Goal: Task Accomplishment & Management: Check status

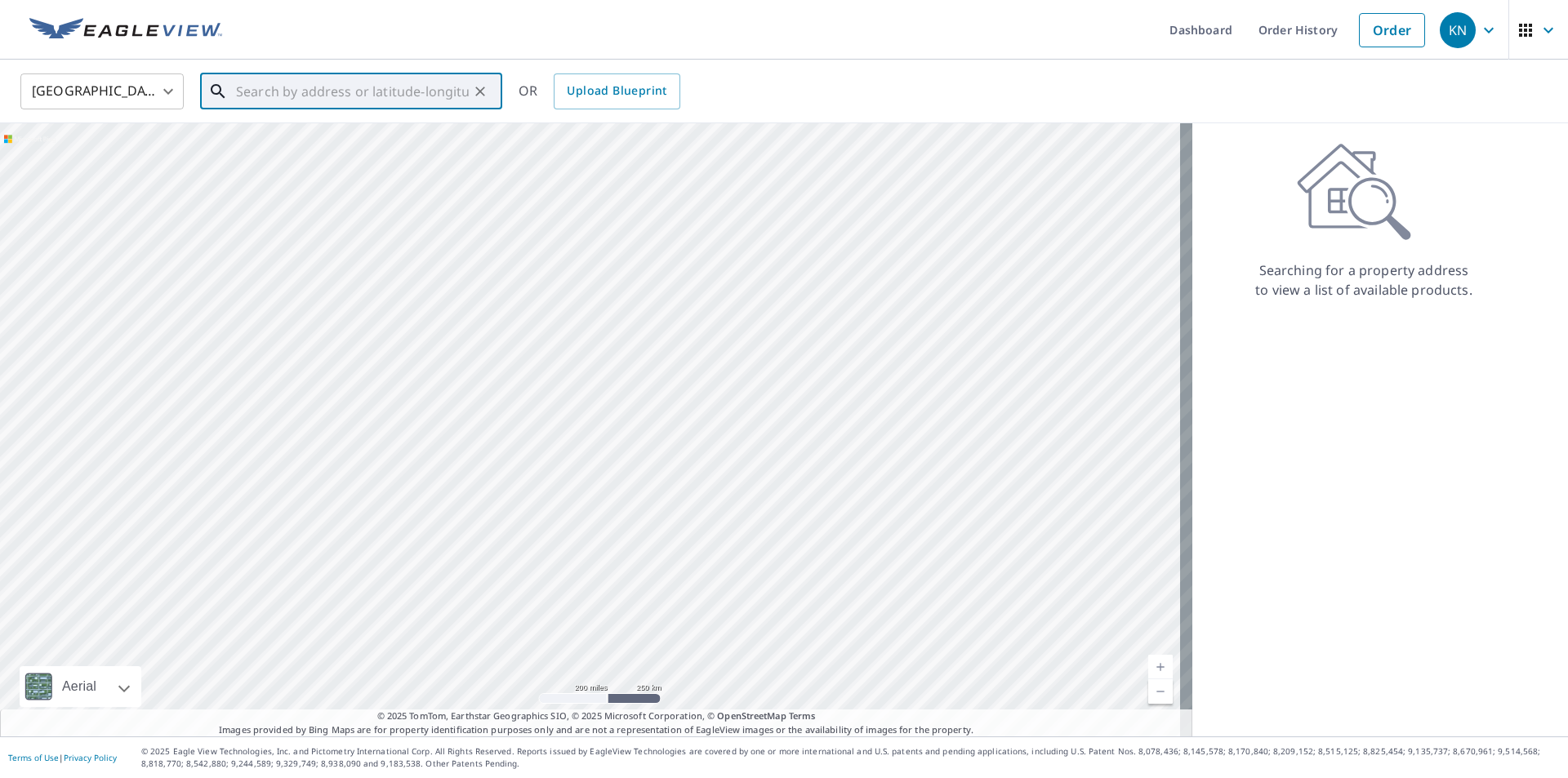
click at [303, 78] on input "text" at bounding box center [352, 91] width 233 height 46
type input "15340"
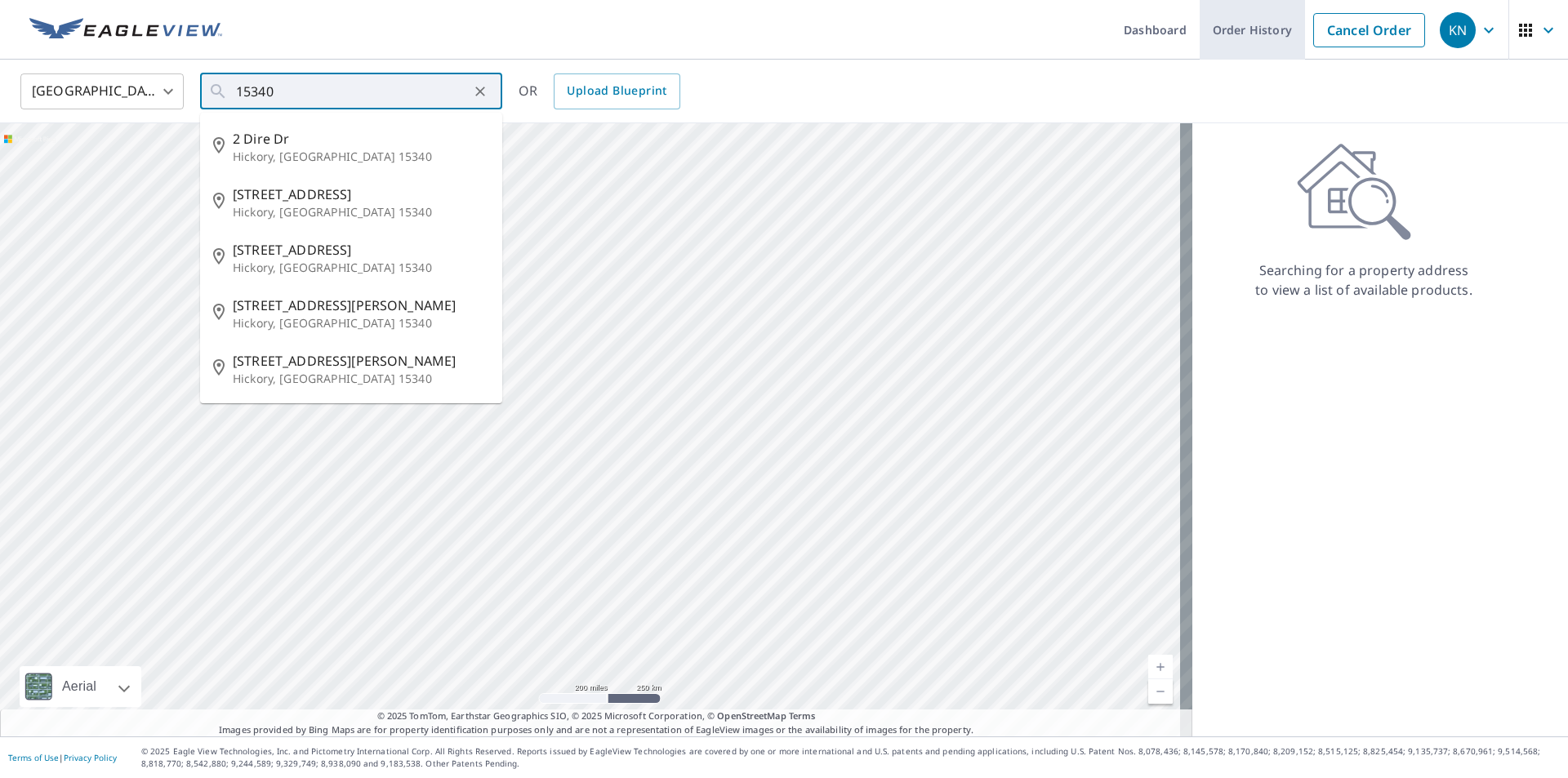
click at [1238, 11] on link "Order History" at bounding box center [1252, 29] width 106 height 60
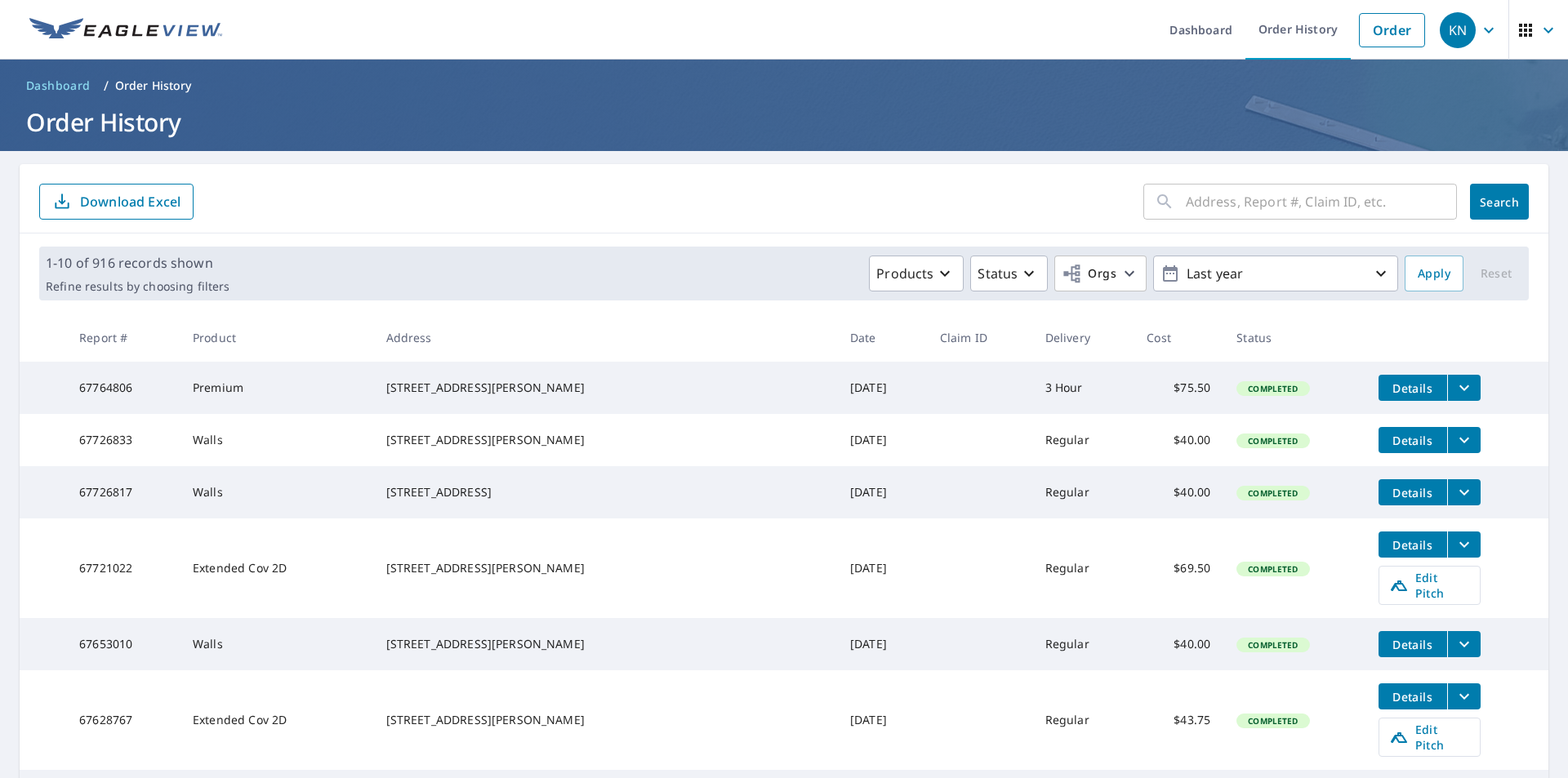
click at [1192, 201] on input "text" at bounding box center [1321, 201] width 271 height 46
type input "15340 riding club"
click button "Search" at bounding box center [1499, 201] width 59 height 36
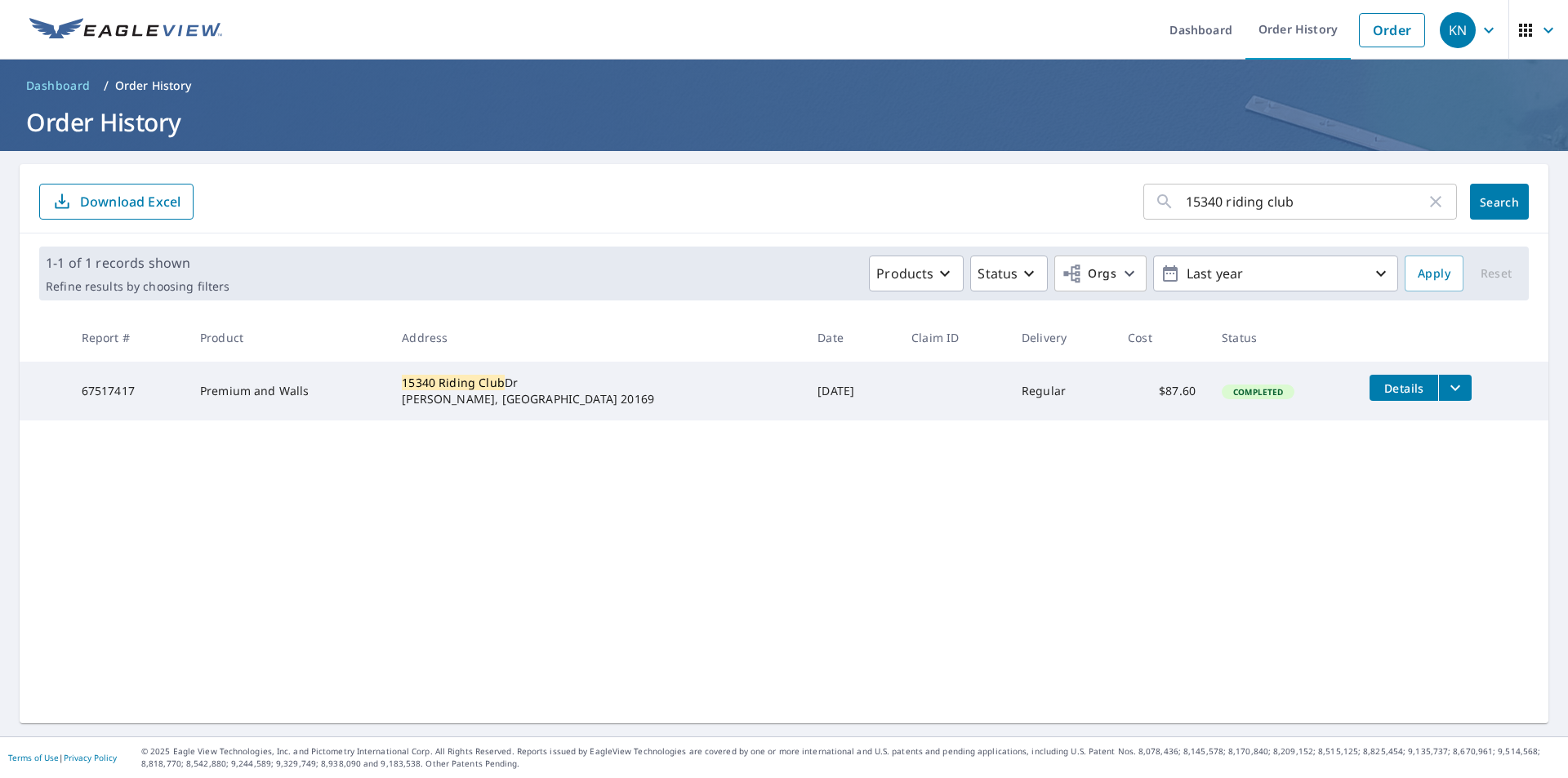
click at [1438, 398] on button "filesDropdownBtn-67517417" at bounding box center [1455, 387] width 34 height 26
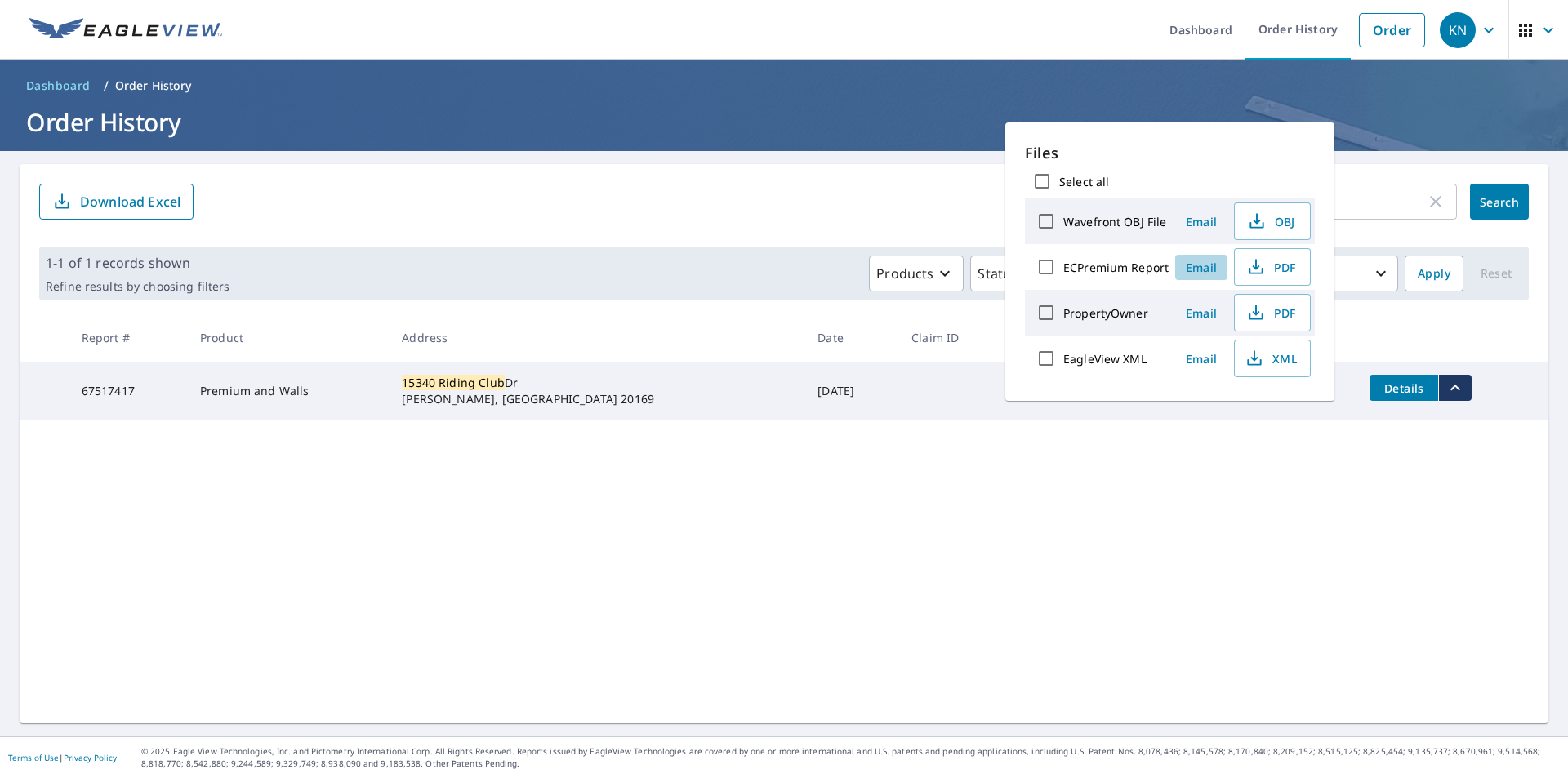
click at [1217, 269] on span "Email" at bounding box center [1201, 267] width 39 height 16
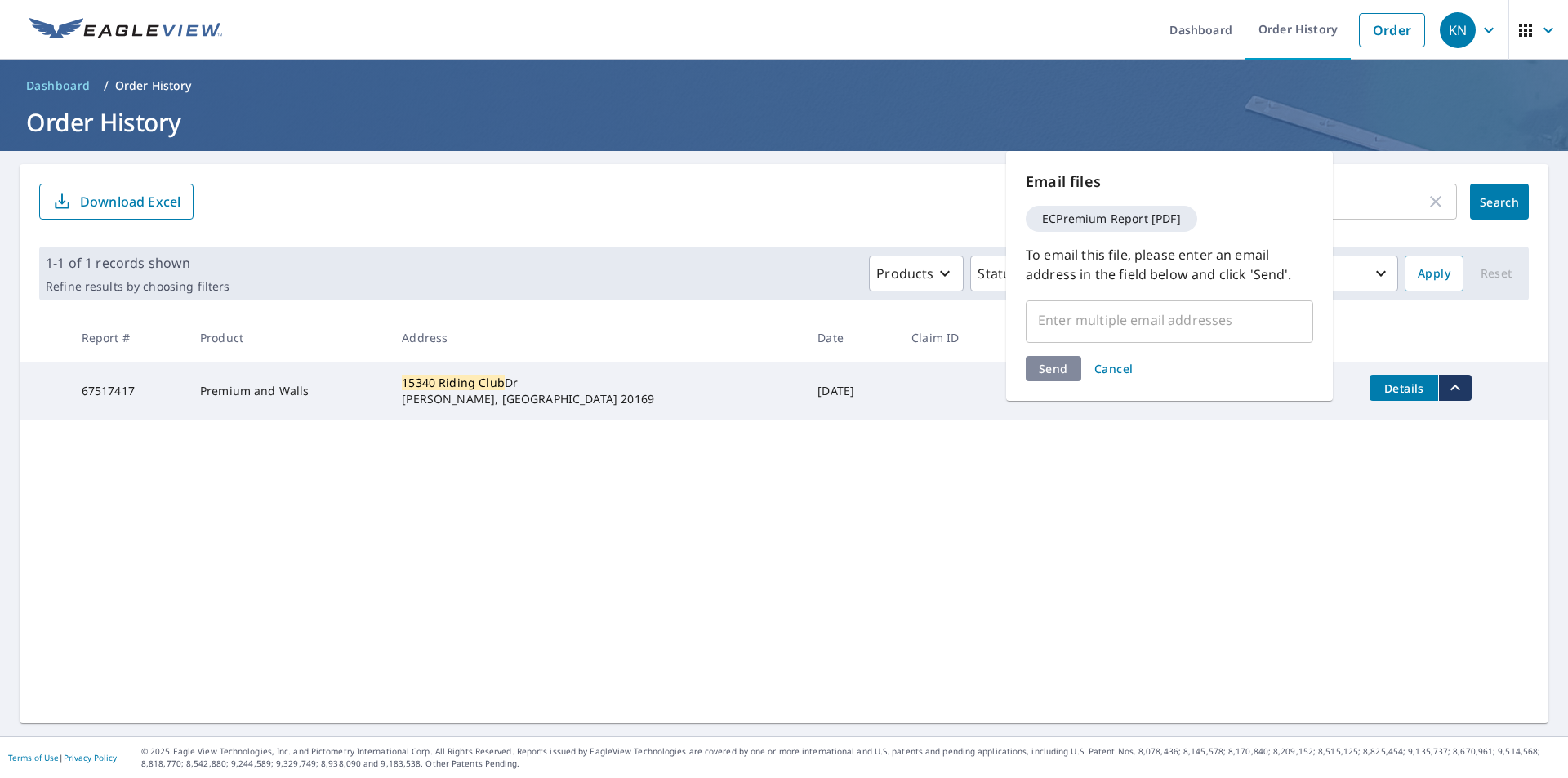
click at [937, 374] on td at bounding box center [953, 391] width 110 height 59
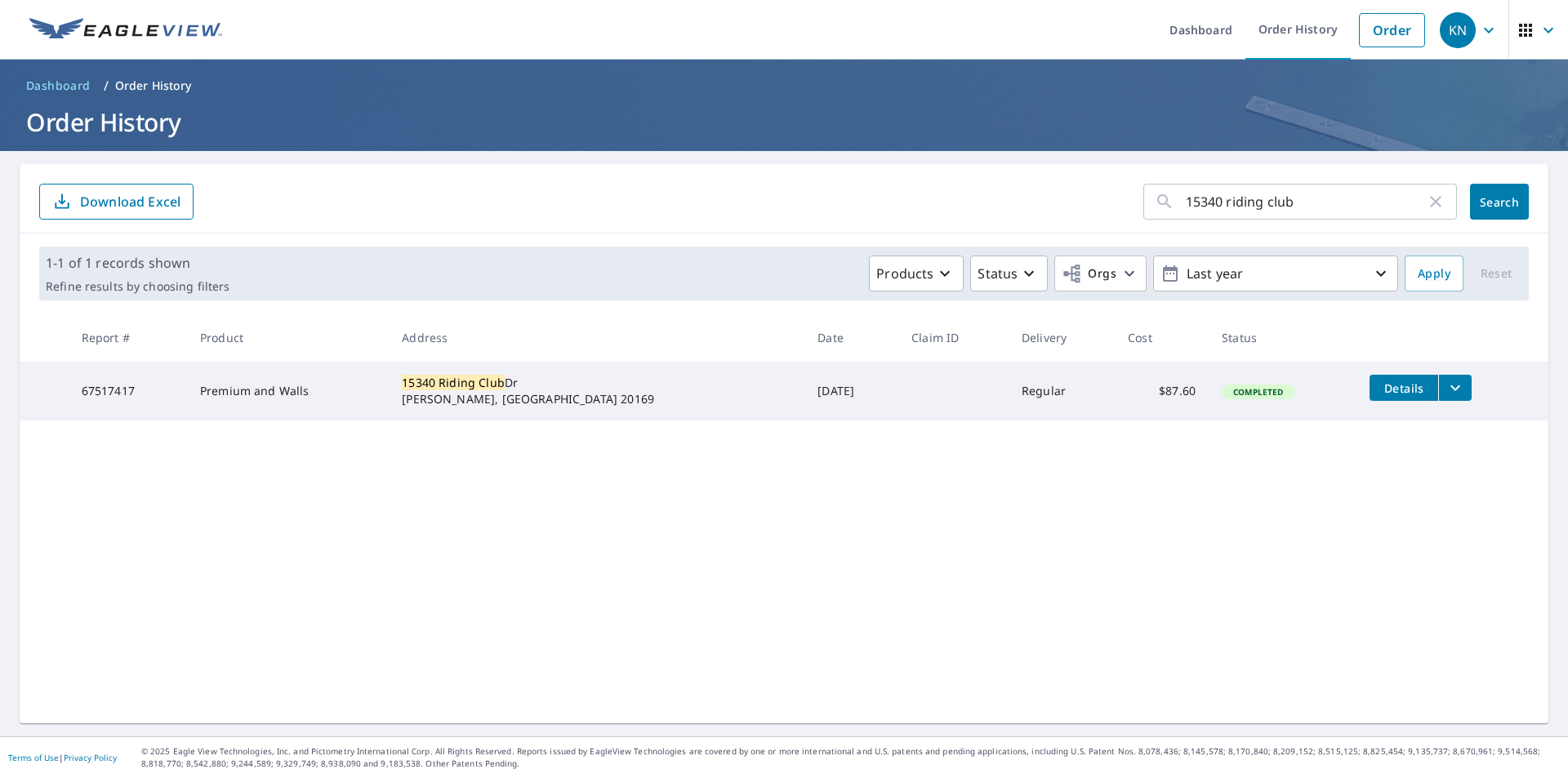
click at [1446, 386] on icon "filesDropdownBtn-67517417" at bounding box center [1455, 387] width 19 height 19
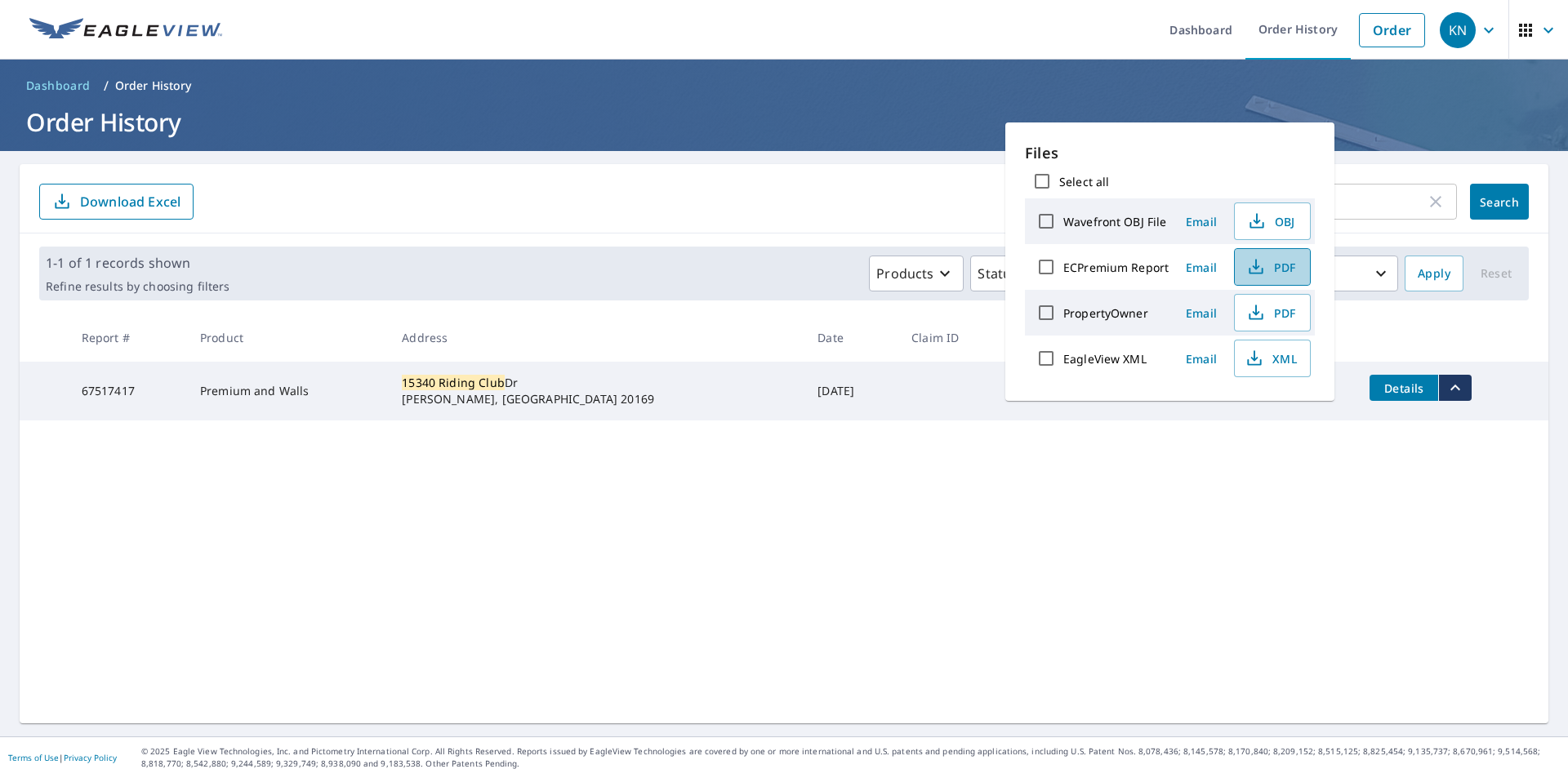
click at [1292, 265] on span "PDF" at bounding box center [1270, 267] width 52 height 19
click at [692, 501] on div "15340 riding club ​ Search Download Excel 1-1 of 1 records shown Refine results…" at bounding box center [783, 443] width 1529 height 559
